Goal: Communication & Community: Answer question/provide support

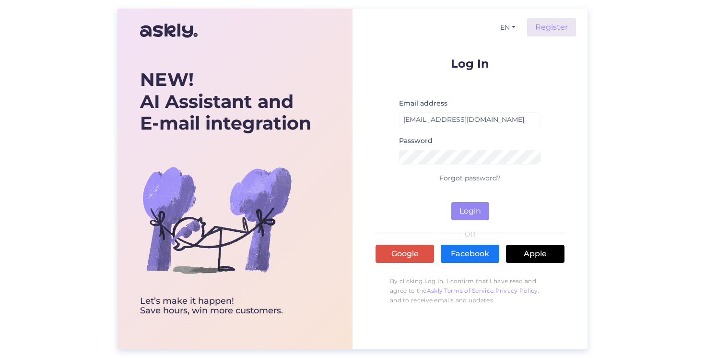
type input "[EMAIL_ADDRESS][DOMAIN_NAME]"
click at [468, 215] on button "Login" at bounding box center [470, 211] width 38 height 18
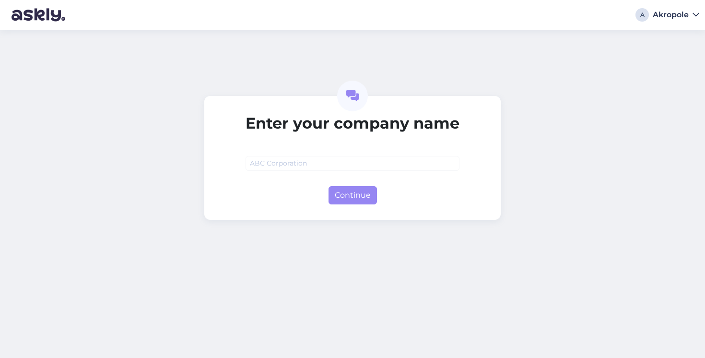
click at [683, 22] on div "A Akropole" at bounding box center [352, 15] width 705 height 30
click at [673, 12] on div "Akropole" at bounding box center [671, 15] width 36 height 8
click at [681, 30] on div "Log out" at bounding box center [677, 32] width 45 height 17
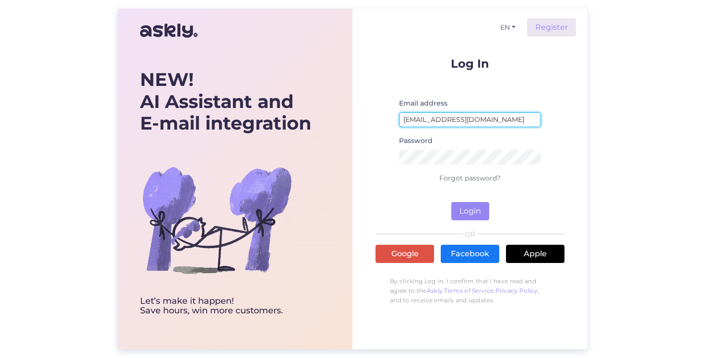
type input "akropole@cec.com"
click at [470, 211] on button "Login" at bounding box center [470, 211] width 38 height 18
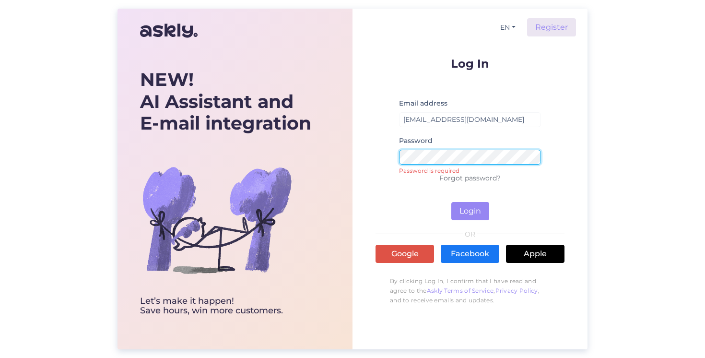
click at [470, 211] on button "Login" at bounding box center [470, 211] width 38 height 18
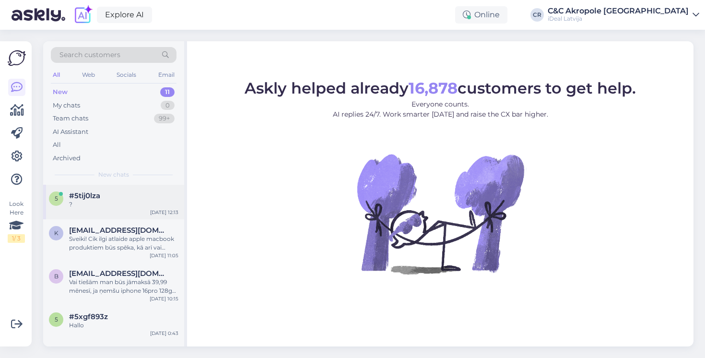
click at [100, 211] on div "5 #5tij0lza ? Oct 15 12:13" at bounding box center [113, 202] width 141 height 35
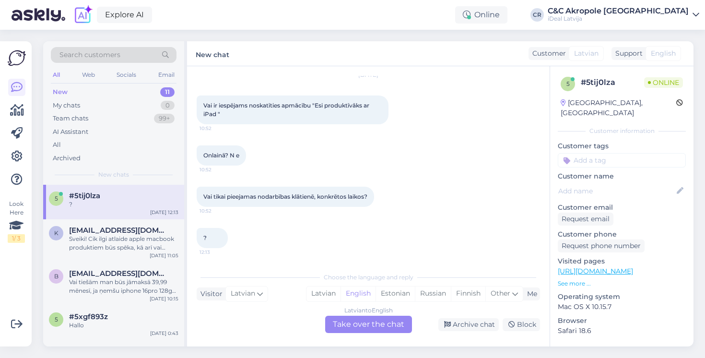
scroll to position [31, 0]
click at [364, 325] on div "Latvian to English Take over the chat" at bounding box center [368, 324] width 87 height 17
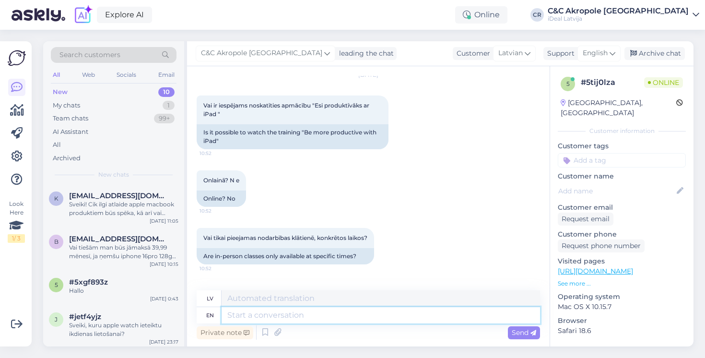
click at [339, 318] on textarea at bounding box center [381, 315] width 318 height 16
click at [597, 57] on span "English" at bounding box center [595, 53] width 25 height 11
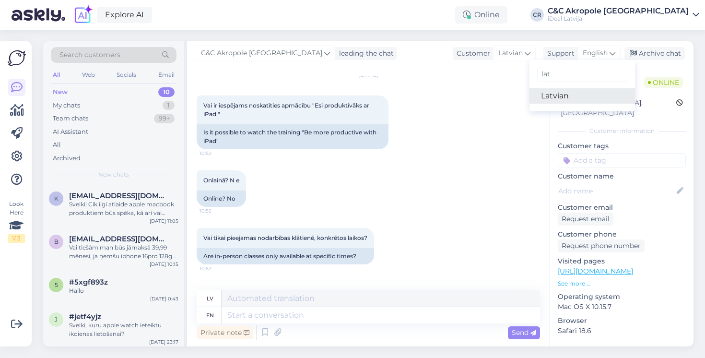
type input "lat"
click at [579, 97] on link "Latvian" at bounding box center [582, 95] width 106 height 15
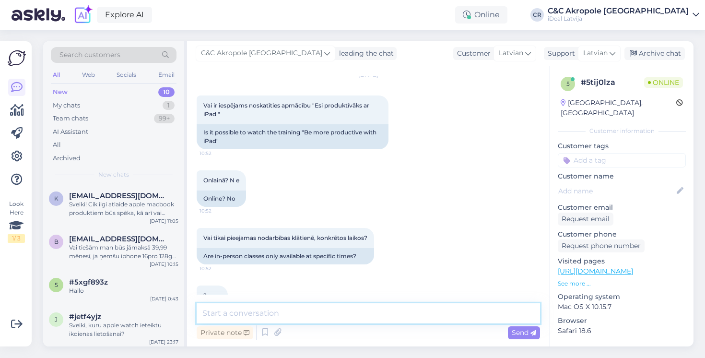
click at [308, 309] on textarea at bounding box center [368, 313] width 343 height 20
type textarea "Labdien!"
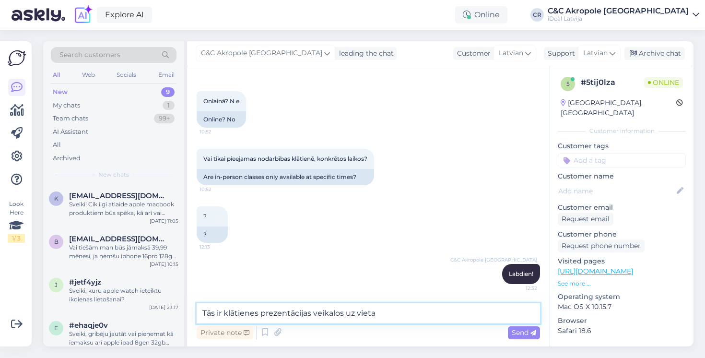
type textarea "Tās ir klātienes prezentācijas veikalos uz vietas"
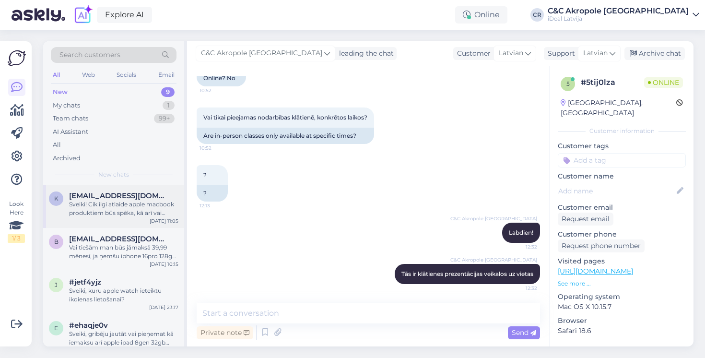
click at [117, 215] on div "Sveiki! Cik ilgi atlaide apple macbook produktiem būs spēka, kā arī vai atlaide…" at bounding box center [123, 208] width 109 height 17
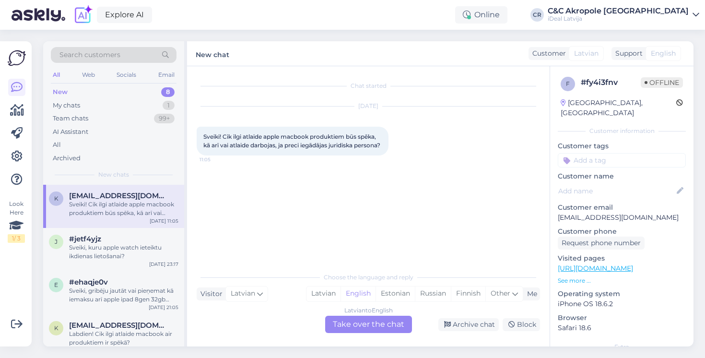
click at [356, 327] on div "Latvian to English Take over the chat" at bounding box center [368, 324] width 87 height 17
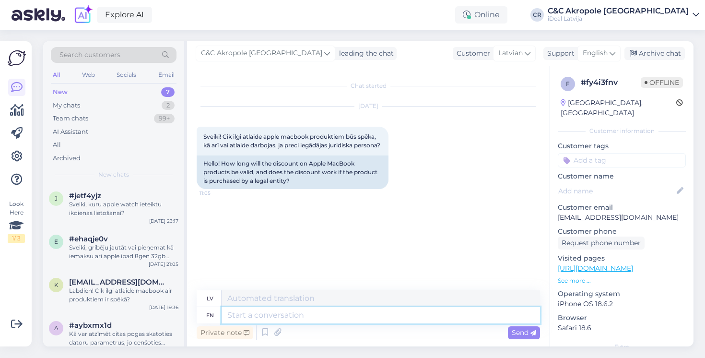
click at [307, 315] on textarea at bounding box center [381, 315] width 318 height 16
click at [605, 56] on span "English" at bounding box center [595, 53] width 25 height 11
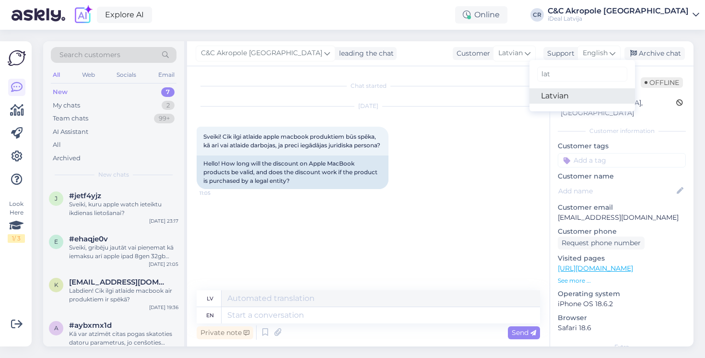
click at [577, 96] on link "Latvian" at bounding box center [582, 95] width 106 height 15
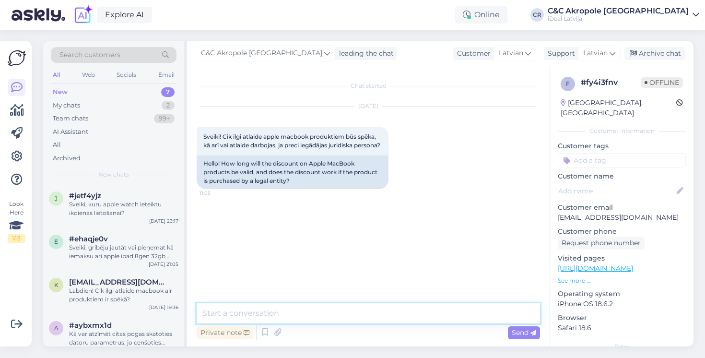
click at [257, 313] on textarea at bounding box center [368, 313] width 343 height 20
type textarea "Labdien!"
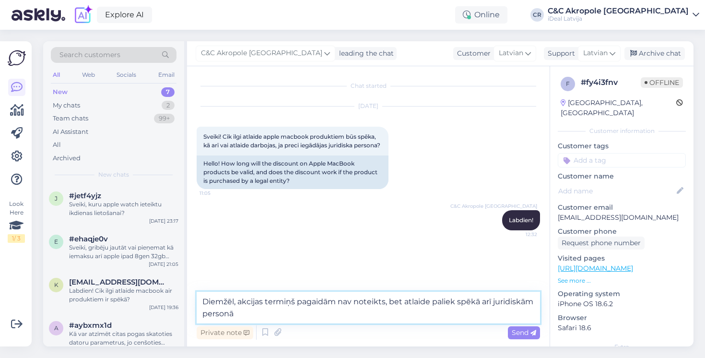
type textarea "Diemžēl, akcijas termiņš pagaidām nav noteikts, bet atlaide paliek spēkā arī ju…"
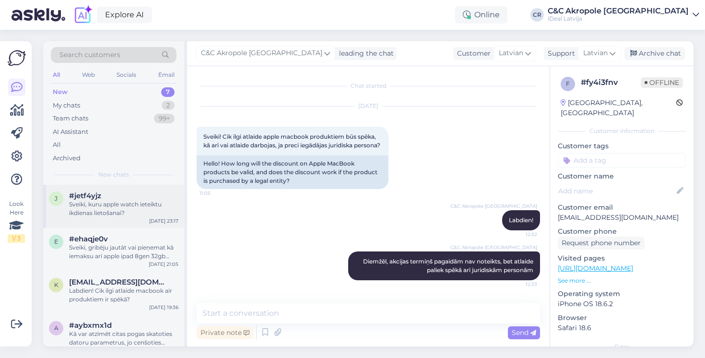
click at [143, 196] on div "#jetf4yjz" at bounding box center [123, 195] width 109 height 9
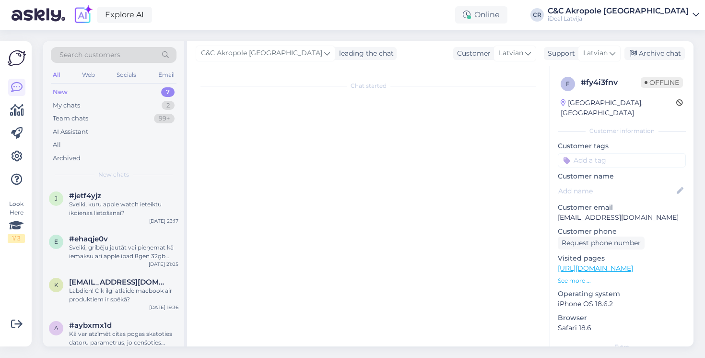
scroll to position [0, 0]
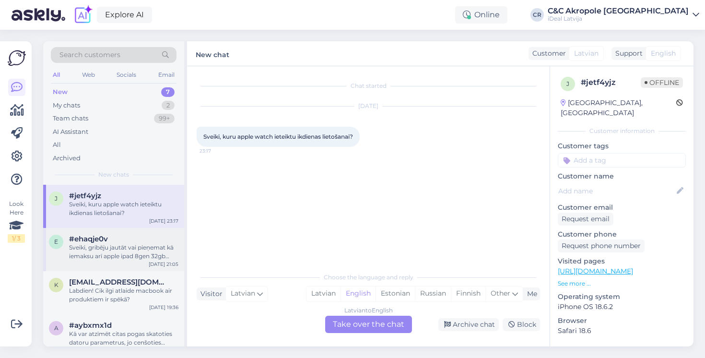
click at [151, 250] on div "Sveiki, gribēju jautāt vai pieņemat kā iemaksu arī apple ipad 8gen 32gb (viss e…" at bounding box center [123, 251] width 109 height 17
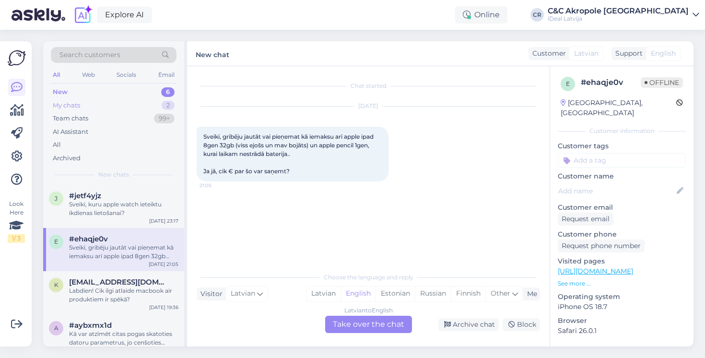
click at [139, 102] on div "My chats 2" at bounding box center [114, 105] width 126 height 13
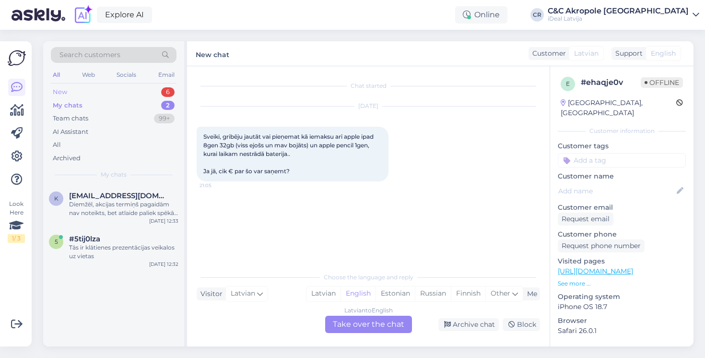
click at [136, 91] on div "New 6" at bounding box center [114, 91] width 126 height 13
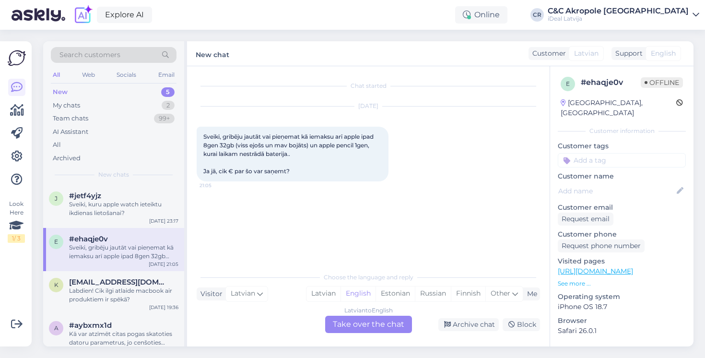
click at [361, 324] on div "Latvian to English Take over the chat" at bounding box center [368, 324] width 87 height 17
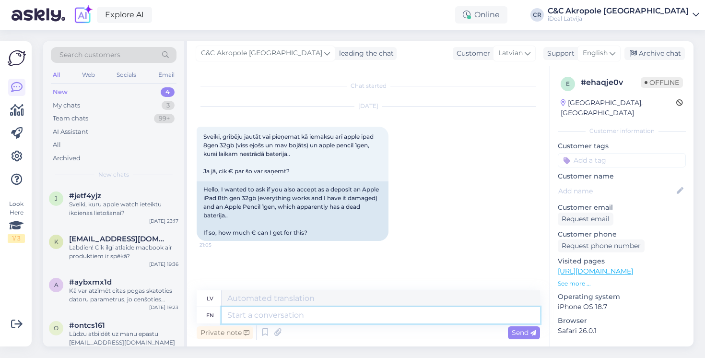
click at [328, 310] on textarea at bounding box center [381, 315] width 318 height 16
click at [604, 51] on span "English" at bounding box center [595, 53] width 25 height 11
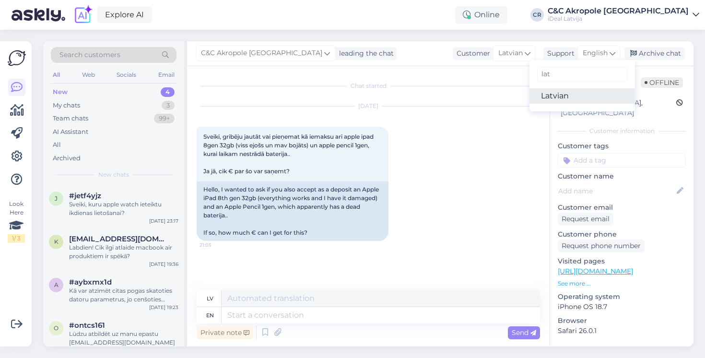
click at [568, 102] on link "Latvian" at bounding box center [582, 95] width 106 height 15
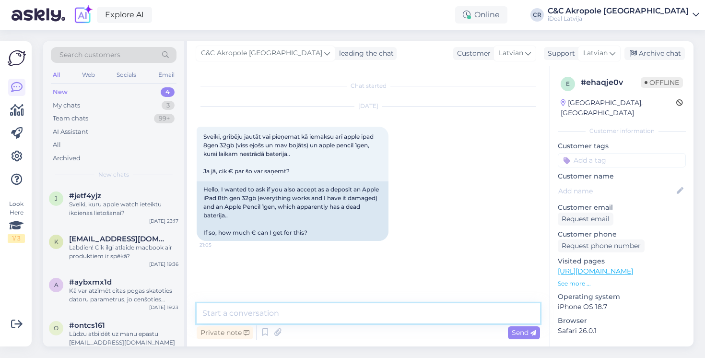
click at [284, 314] on textarea at bounding box center [368, 313] width 343 height 20
type textarea "Labdien!"
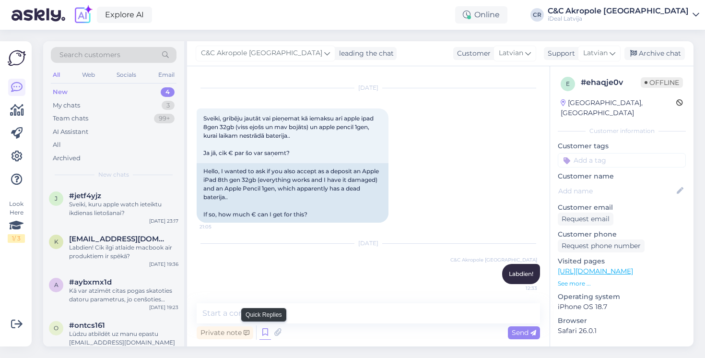
click at [264, 331] on icon at bounding box center [265, 332] width 12 height 14
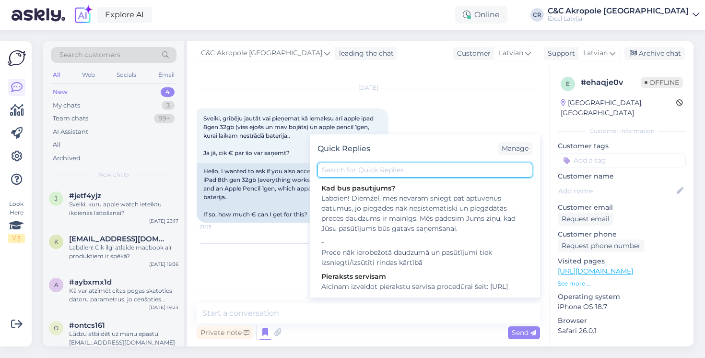
click at [381, 175] on input "text" at bounding box center [424, 170] width 215 height 15
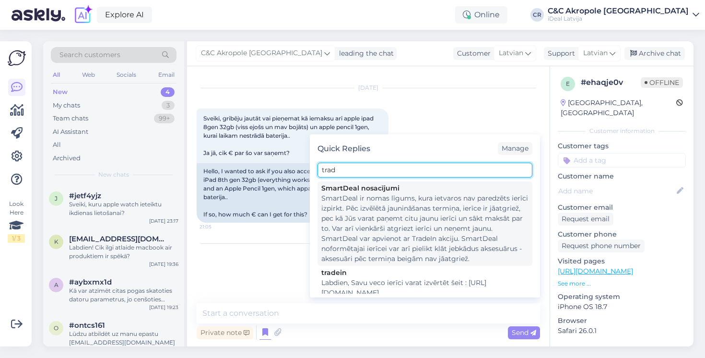
type input "trade"
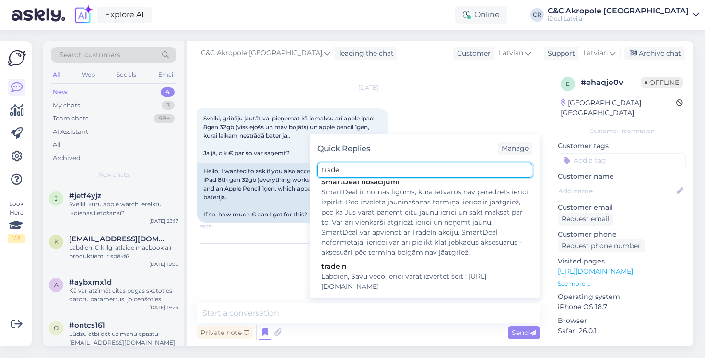
scroll to position [6, 0]
drag, startPoint x: 352, startPoint y: 170, endPoint x: 318, endPoint y: 170, distance: 33.6
click at [318, 170] on input "trade" at bounding box center [424, 170] width 215 height 15
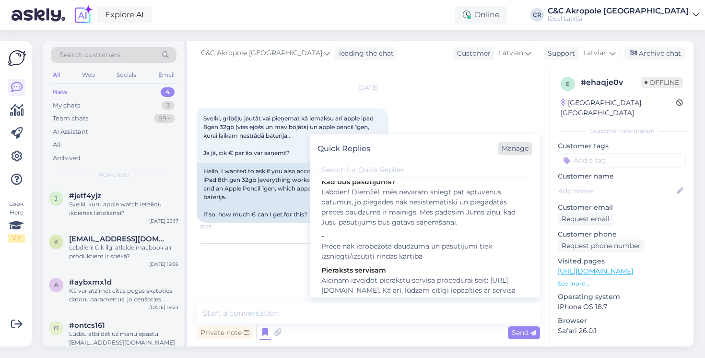
click at [516, 149] on div "Manage" at bounding box center [515, 148] width 35 height 13
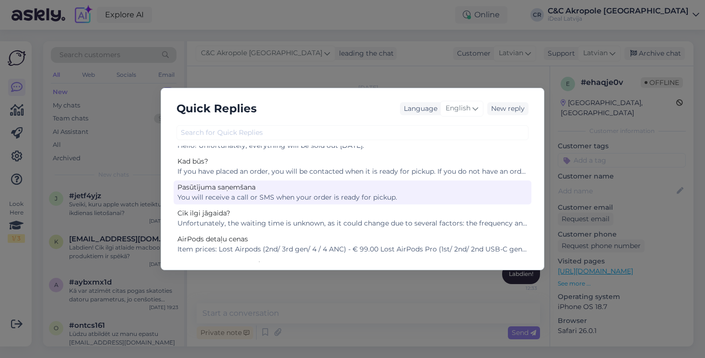
scroll to position [276, 0]
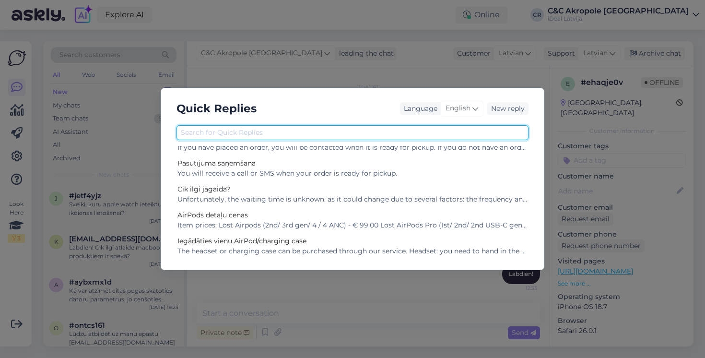
click at [315, 139] on input "text" at bounding box center [352, 132] width 352 height 15
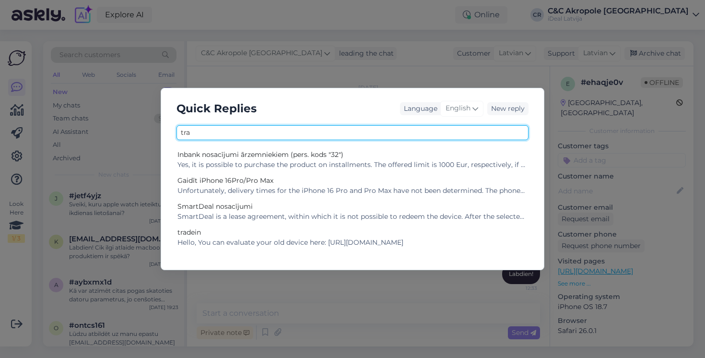
scroll to position [0, 0]
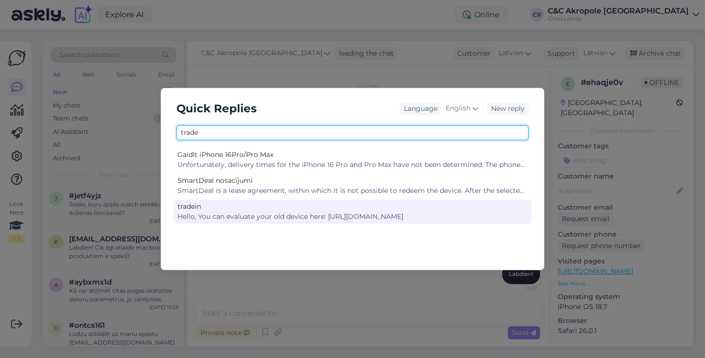
type input "trade"
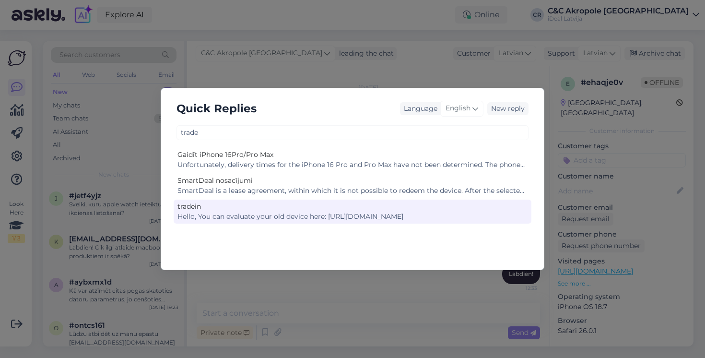
click at [276, 216] on div "Hello, You can evaluate your old device here: https://www.ideal.lv/apmaina" at bounding box center [352, 217] width 350 height 10
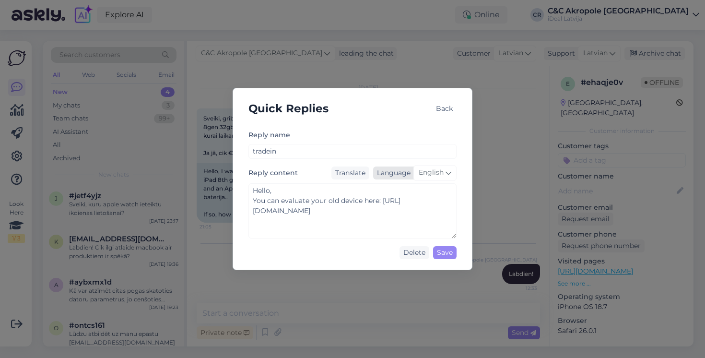
click at [430, 175] on span "English" at bounding box center [431, 172] width 25 height 11
type input "lat"
click at [426, 218] on link "Latvian" at bounding box center [414, 215] width 51 height 15
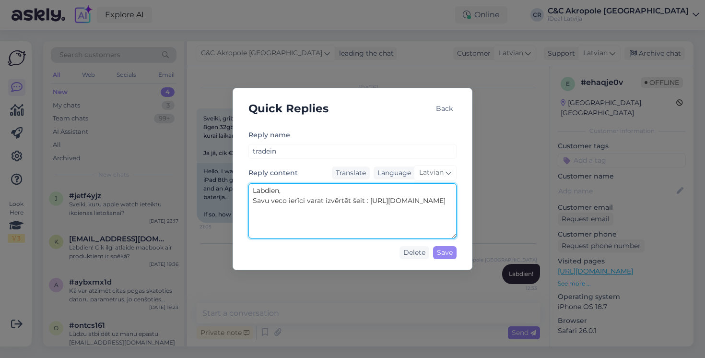
drag, startPoint x: 358, startPoint y: 214, endPoint x: 247, endPoint y: 214, distance: 111.3
click at [247, 214] on div "Reply name tradein Reply content Translate Language Latvian lat Latvian Labdien…" at bounding box center [352, 196] width 223 height 134
paste textarea "shop.cec.lv/mainit-apple-ierici"
type textarea "Labdien, Savu veco ierīci varat izvērtēt šeit : https://www.shop.cec.lv/mainit-…"
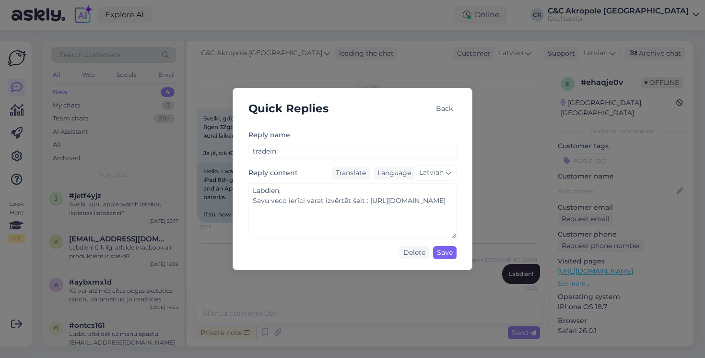
click at [452, 254] on div "Save" at bounding box center [445, 252] width 24 height 13
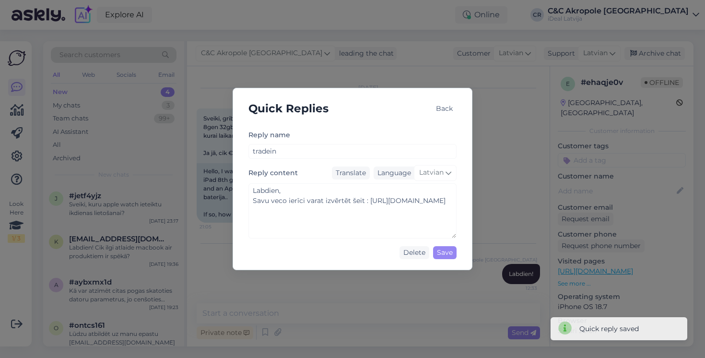
click at [448, 106] on div "Back" at bounding box center [444, 108] width 24 height 13
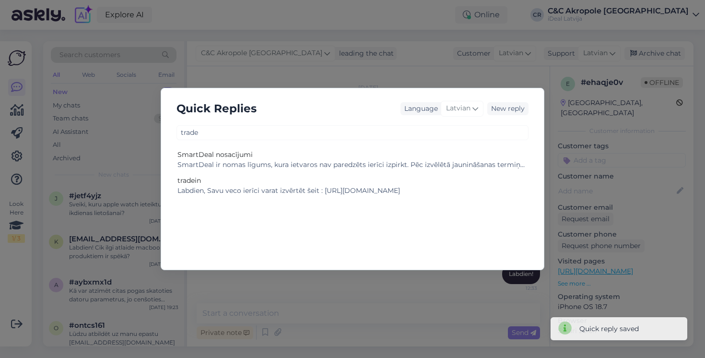
click at [422, 69] on div "Quick Replies Language Latvian New reply trade SmartDeal nosacījumi SmartDeal i…" at bounding box center [352, 179] width 705 height 358
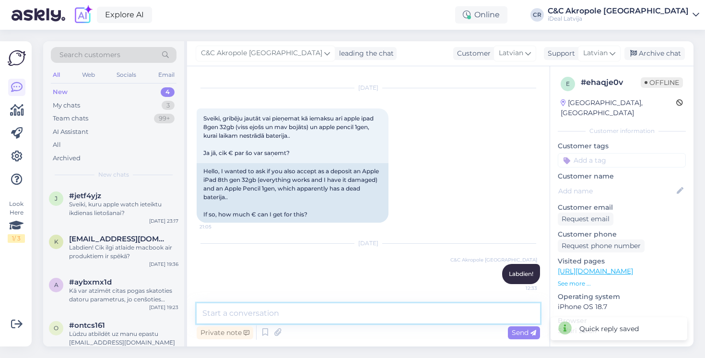
click at [301, 311] on textarea at bounding box center [368, 313] width 343 height 20
type textarea "t"
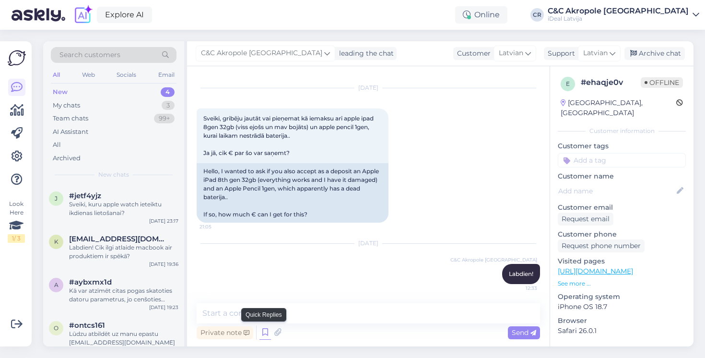
click at [266, 331] on icon at bounding box center [265, 332] width 12 height 14
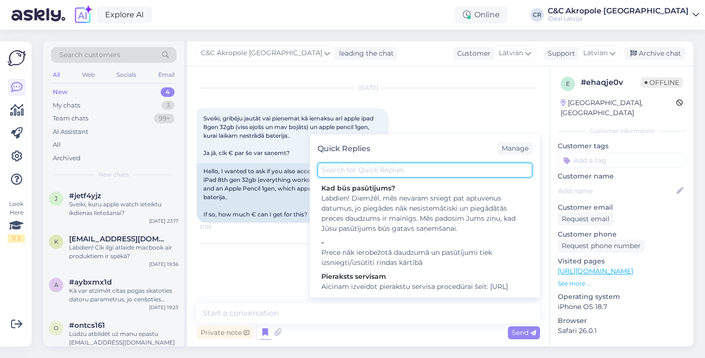
click at [346, 171] on input "text" at bounding box center [424, 170] width 215 height 15
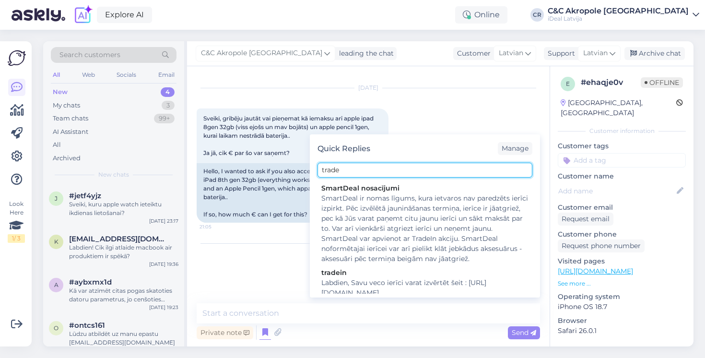
type input "trade"
click at [357, 273] on div "tradein" at bounding box center [424, 273] width 207 height 10
type textarea "Labdien, Savu veco ierīci varat izvērtēt šeit : https://www.shop.cec.lv/mainit-…"
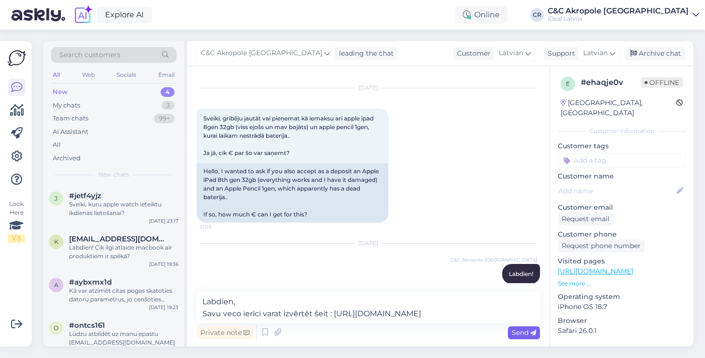
click at [520, 327] on div "Send" at bounding box center [524, 332] width 32 height 13
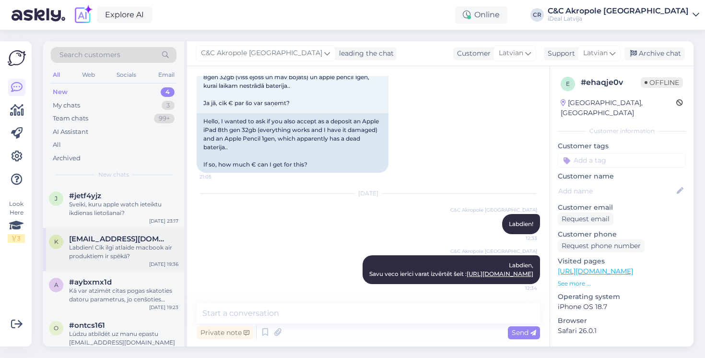
click at [143, 241] on span "kristaps.rozners@gmail.com" at bounding box center [119, 239] width 100 height 9
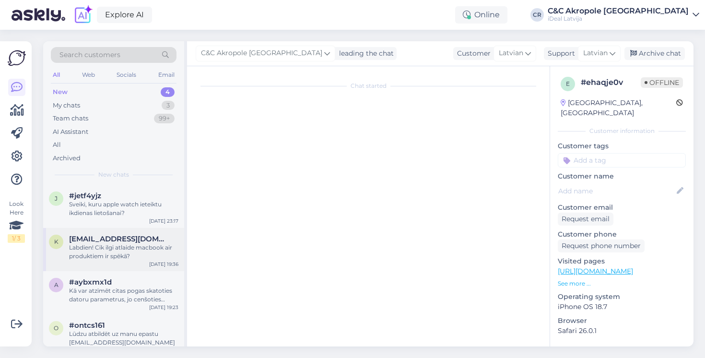
scroll to position [0, 0]
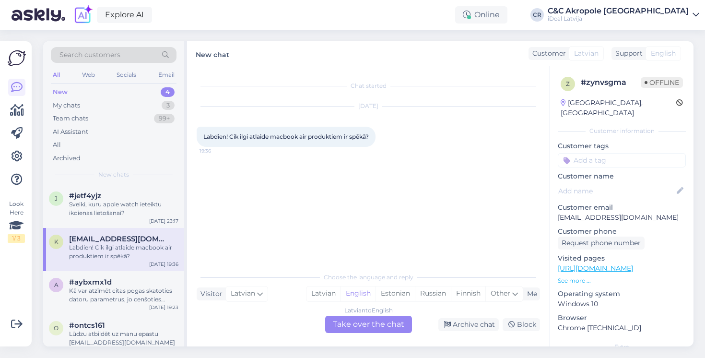
click at [362, 318] on div "Latvian to English Take over the chat" at bounding box center [368, 324] width 87 height 17
click at [363, 319] on div "Latvian to English Take over the chat" at bounding box center [368, 324] width 87 height 17
click at [342, 266] on div "Chat started Oct 14 2025 Labdien! Cik ilgi atlaide macbook air produktiem ir sp…" at bounding box center [368, 206] width 363 height 280
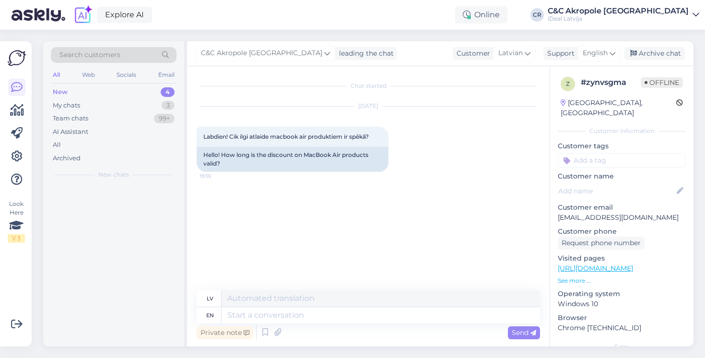
click at [365, 324] on div "Private note Send" at bounding box center [368, 332] width 343 height 18
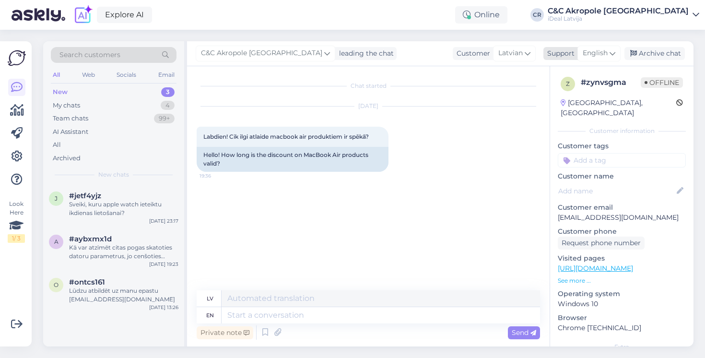
click at [604, 58] on span "English" at bounding box center [595, 53] width 25 height 11
click at [572, 94] on link "Latvian" at bounding box center [582, 95] width 106 height 15
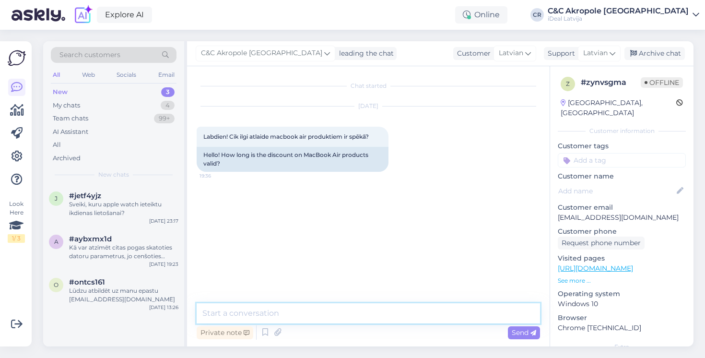
click at [308, 307] on textarea at bounding box center [368, 313] width 343 height 20
type textarea "Labdien!"
type textarea "Diemžēl, nav noteikts"
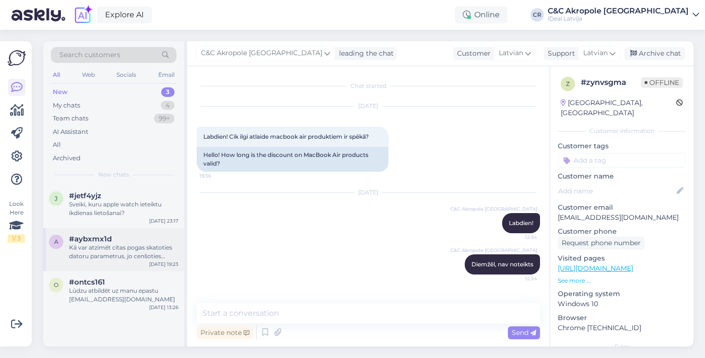
click at [141, 248] on div "Kā var atzīmēt citas pogas skatoties datoru parametrus, jo cenšoties nomainot G…" at bounding box center [123, 251] width 109 height 17
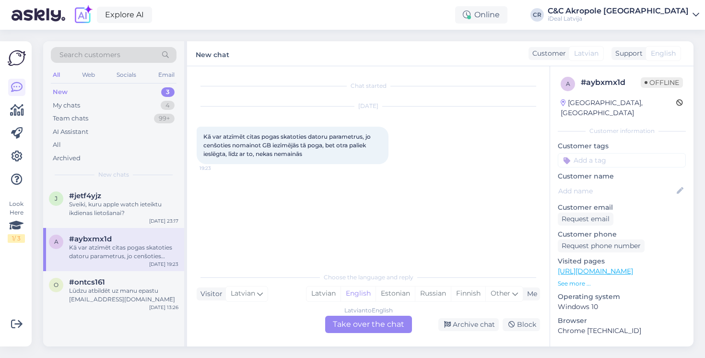
click at [577, 279] on p "See more ..." at bounding box center [622, 283] width 128 height 9
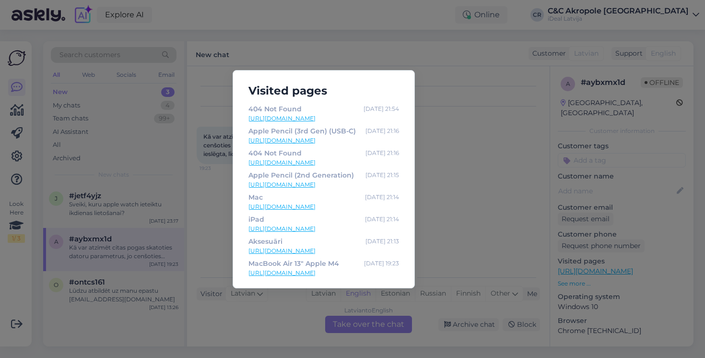
click at [463, 172] on div "Visited pages 404 Not Found Oct 14 21:54 https://www.shop.cec.lv/apple-pencil-1…" at bounding box center [352, 179] width 705 height 358
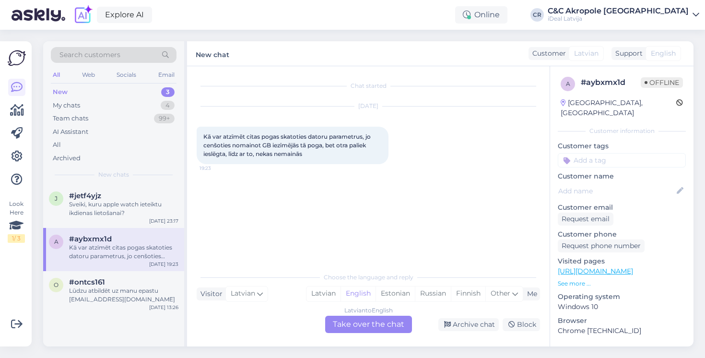
click at [368, 219] on div "Chat started Oct 14 2025 Kā var atzīmēt citas pogas skatoties datoru parametrus…" at bounding box center [373, 167] width 352 height 183
click at [154, 278] on div "#ontcs161" at bounding box center [123, 282] width 109 height 9
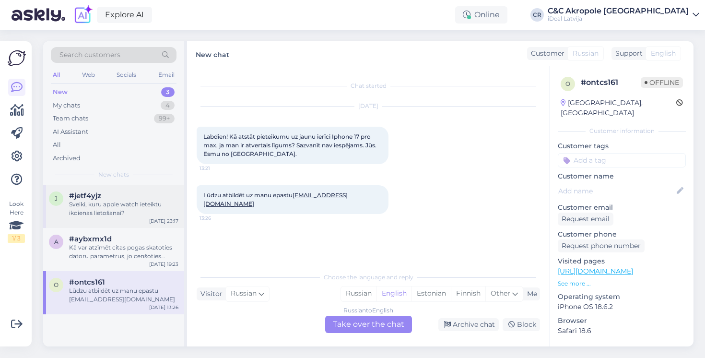
click at [133, 208] on div "Sveiki, kuru apple watch ieteiktu ikdienas lietošanai?" at bounding box center [123, 208] width 109 height 17
